Goal: Navigation & Orientation: Find specific page/section

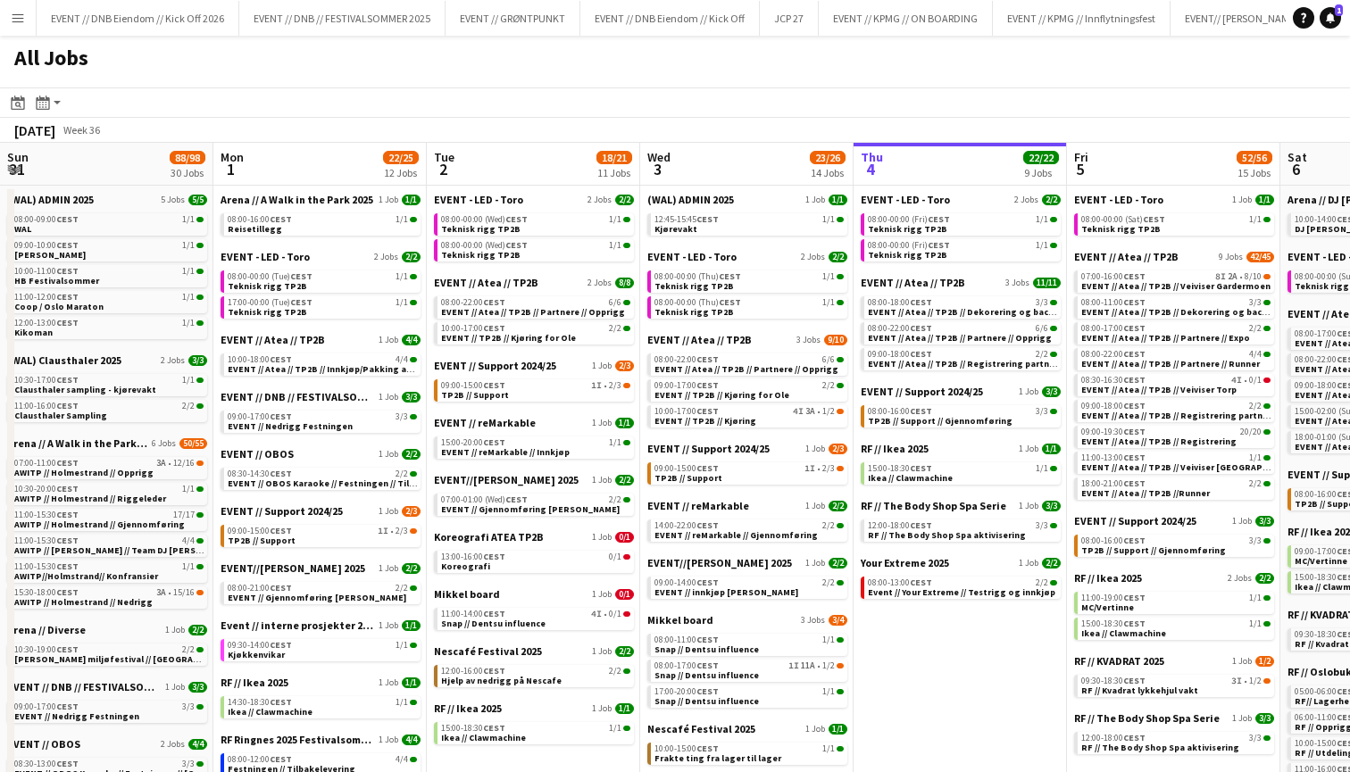
scroll to position [0, 427]
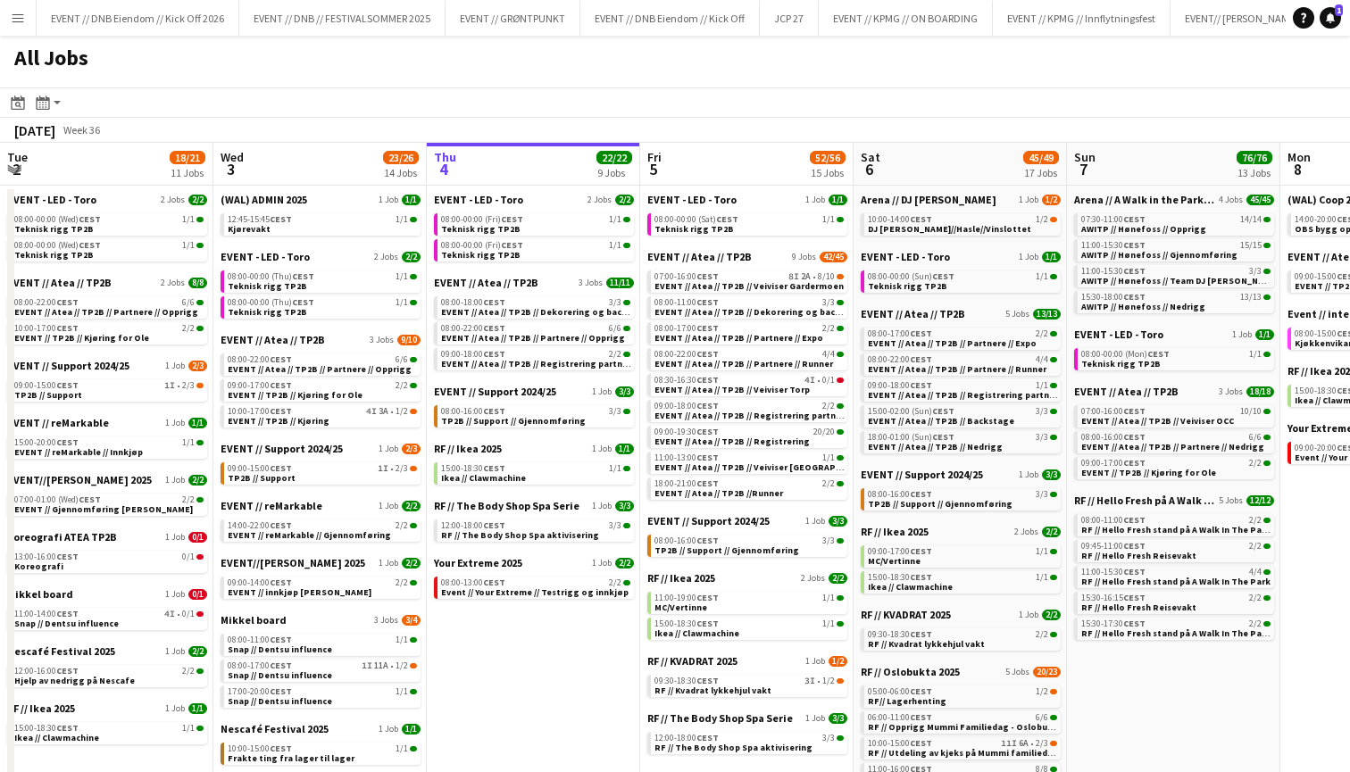
click at [23, 15] on app-icon "Menu" at bounding box center [18, 18] width 14 height 14
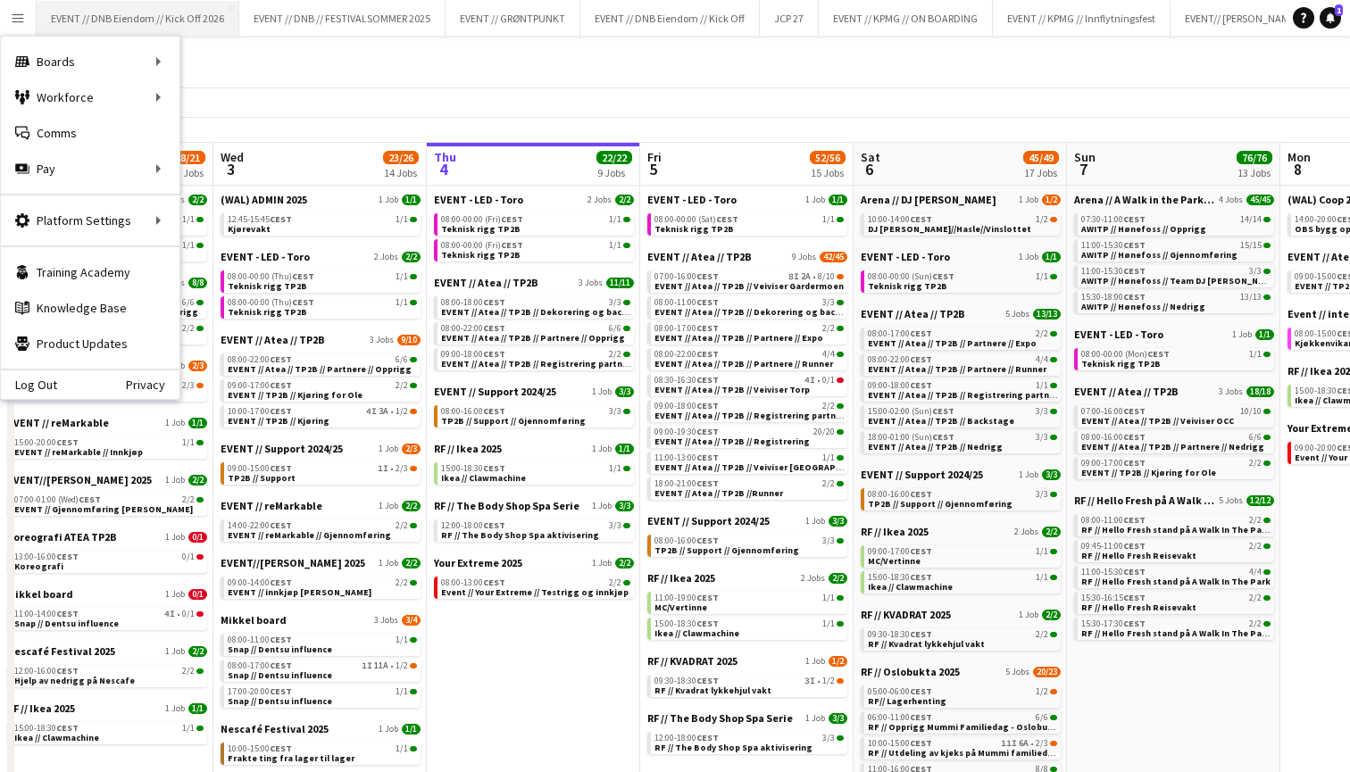
click at [99, 4] on button "EVENT // DNB Eiendom // Kick Off 2026 Close" at bounding box center [138, 18] width 203 height 35
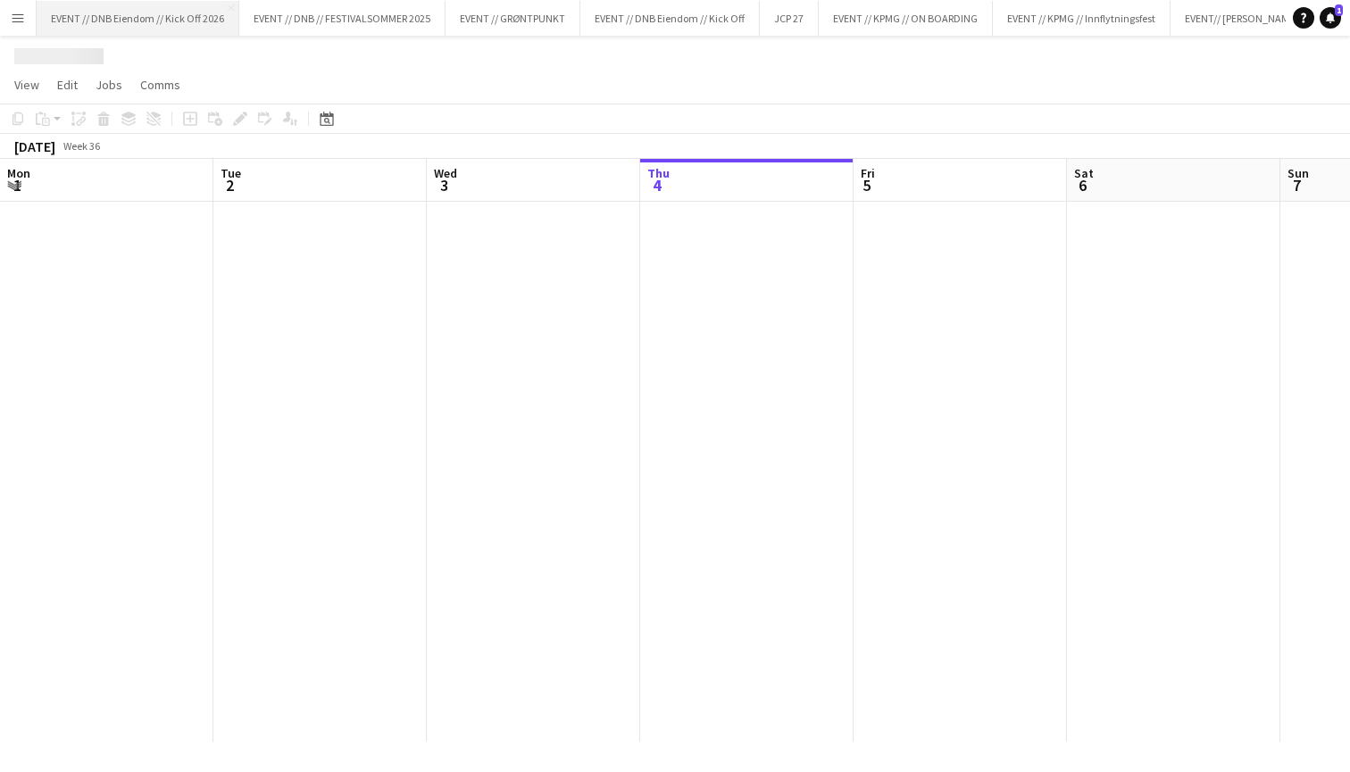
scroll to position [0, 427]
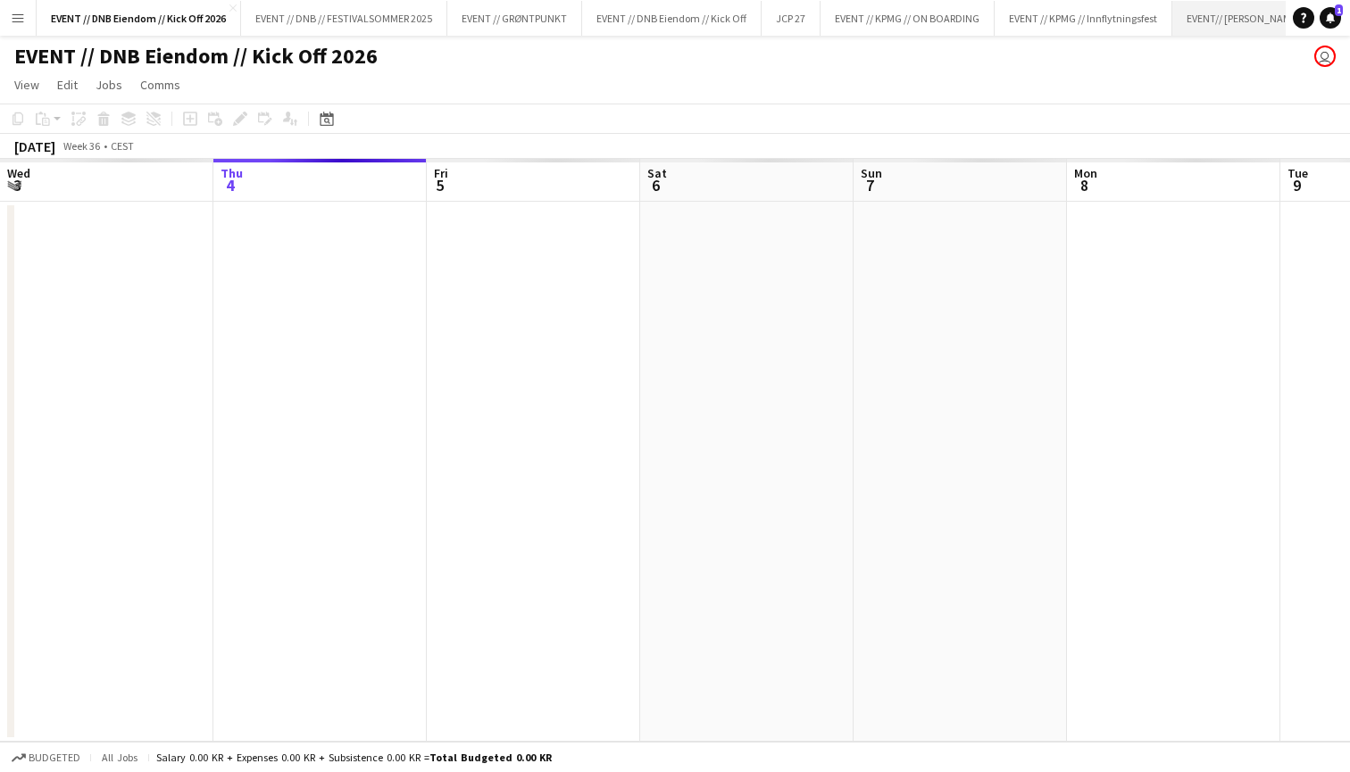
click at [1242, 11] on button "EVENT// [PERSON_NAME] NORGE Close" at bounding box center [1293, 18] width 243 height 35
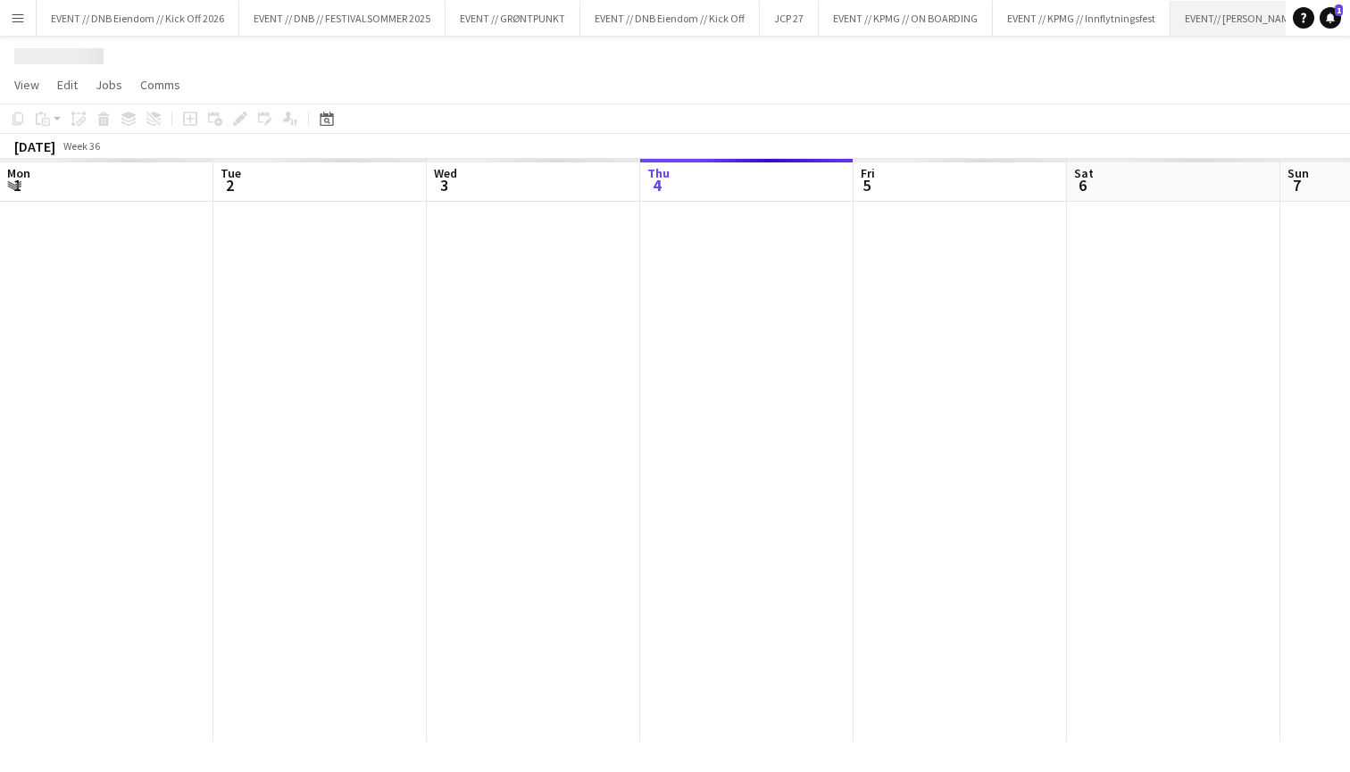
scroll to position [0, 12]
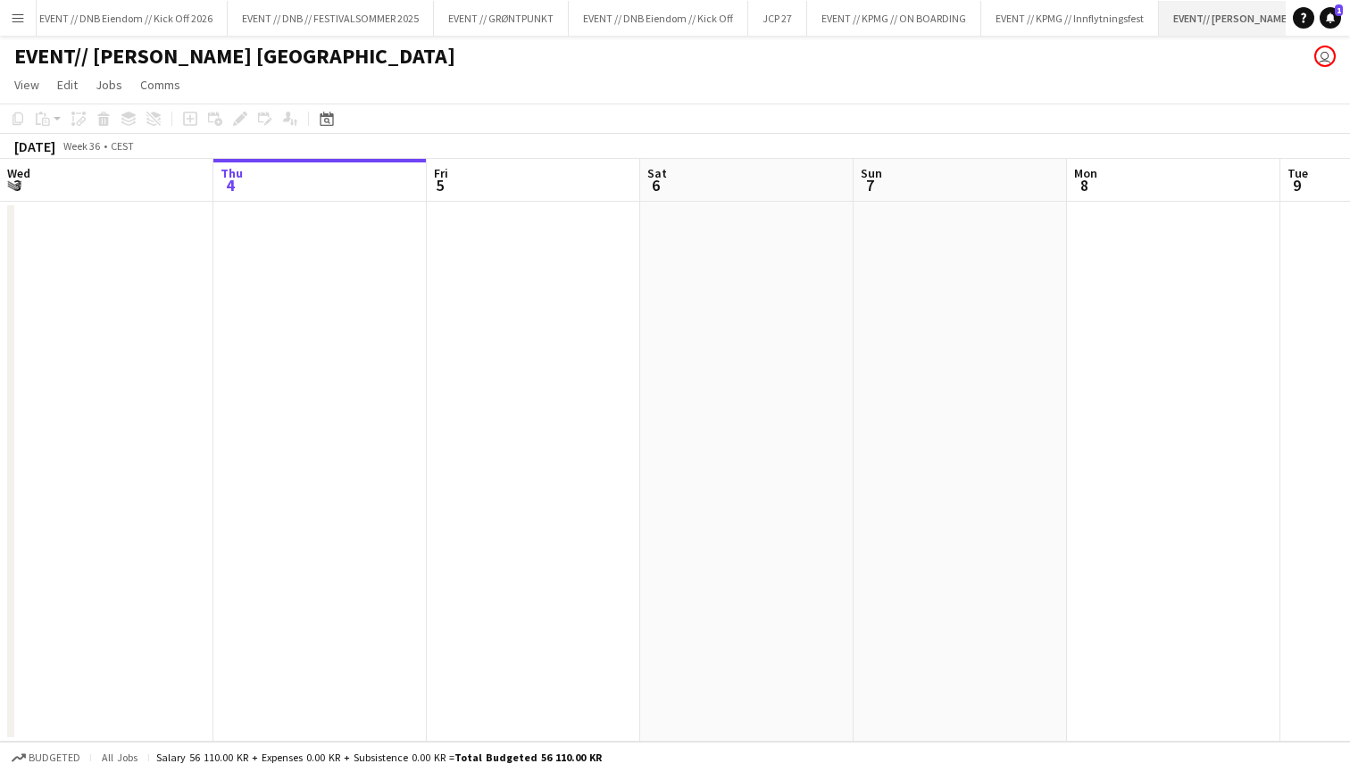
drag, startPoint x: 1238, startPoint y: 11, endPoint x: 1203, endPoint y: 19, distance: 36.6
click at [1203, 19] on button "EVENT// [PERSON_NAME] NORGE Close" at bounding box center [1283, 18] width 248 height 35
click at [1071, 9] on button "EVENT // KPMG // Innflytningsfest Close" at bounding box center [1070, 18] width 178 height 35
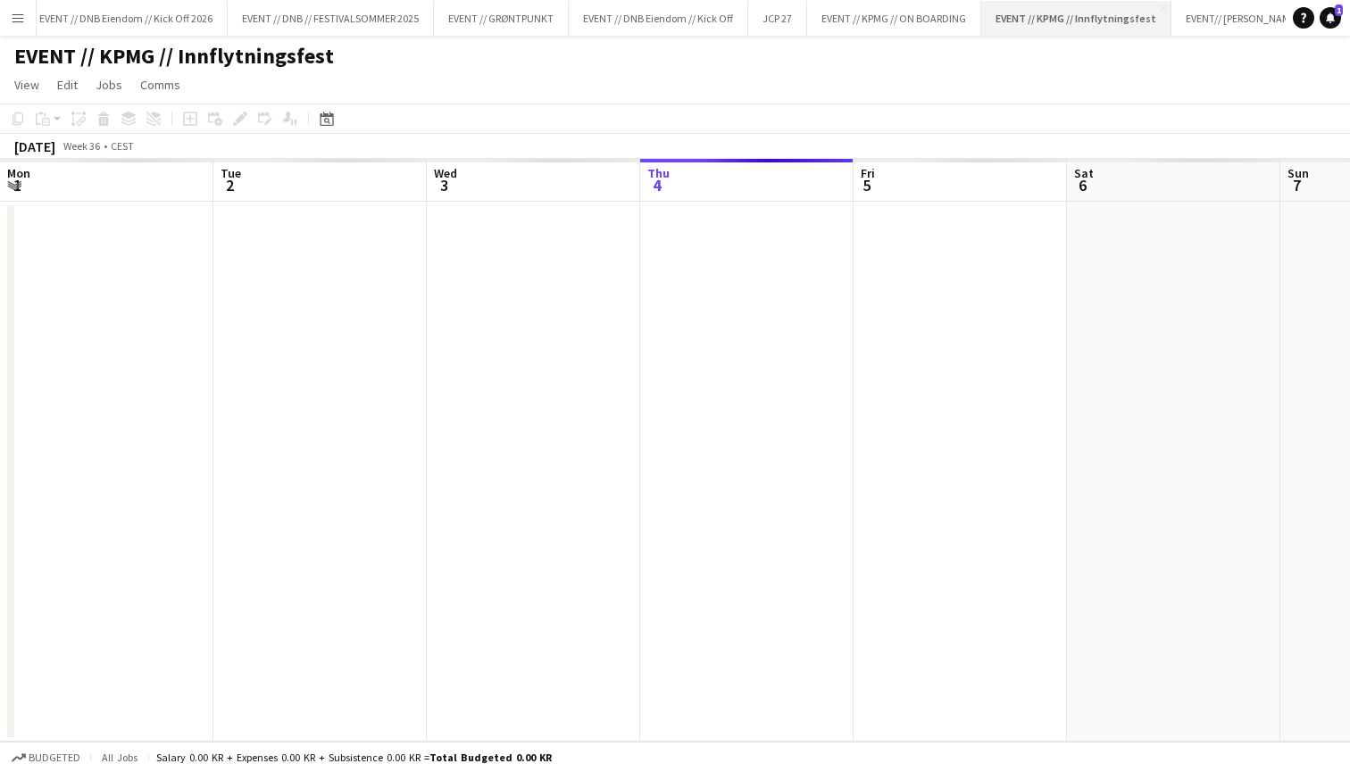
scroll to position [0, 427]
